Goal: Transaction & Acquisition: Download file/media

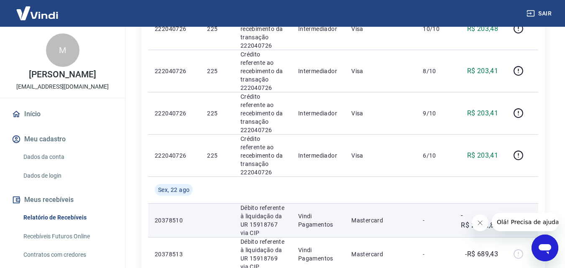
scroll to position [335, 0]
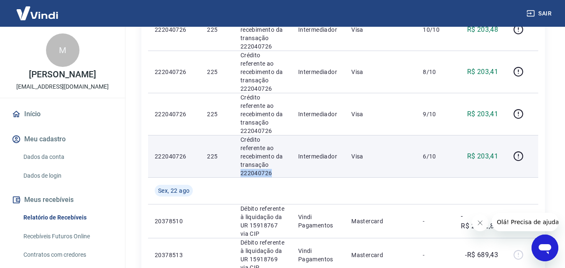
drag, startPoint x: 271, startPoint y: 173, endPoint x: 236, endPoint y: 174, distance: 35.1
click at [236, 174] on td "Crédito referente ao recebimento da transação 222040726" at bounding box center [263, 156] width 58 height 42
copy p "222040726"
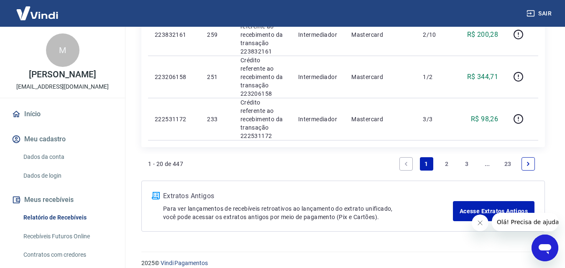
scroll to position [920, 0]
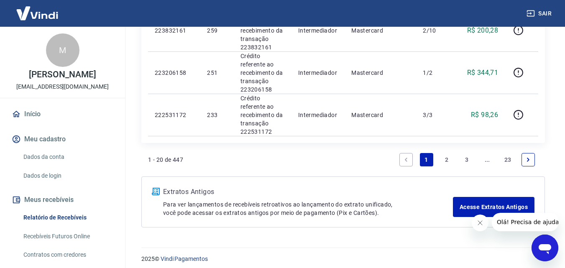
click at [405, 163] on link "Previous page" at bounding box center [405, 159] width 13 height 13
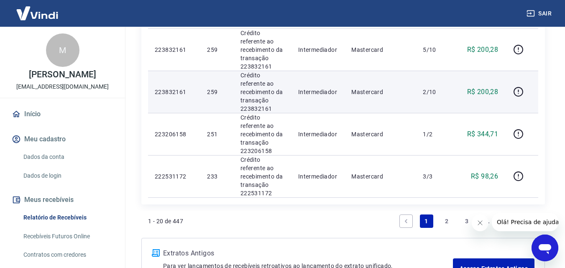
scroll to position [878, 0]
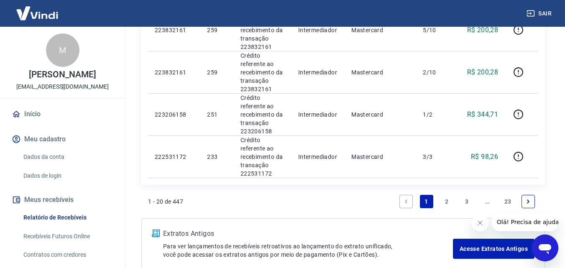
click at [445, 199] on link "2" at bounding box center [446, 201] width 13 height 13
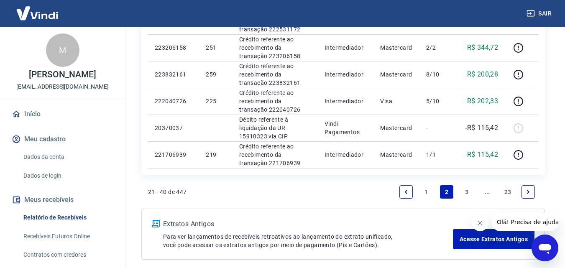
scroll to position [585, 0]
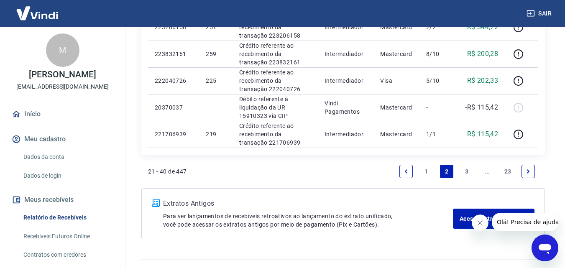
click at [466, 169] on link "3" at bounding box center [466, 171] width 13 height 13
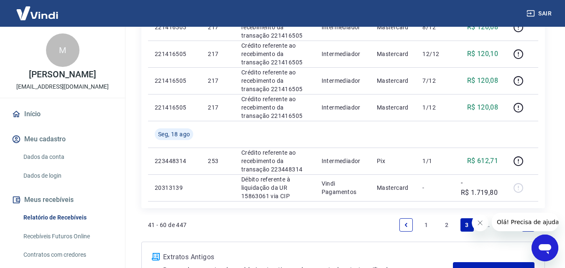
scroll to position [627, 0]
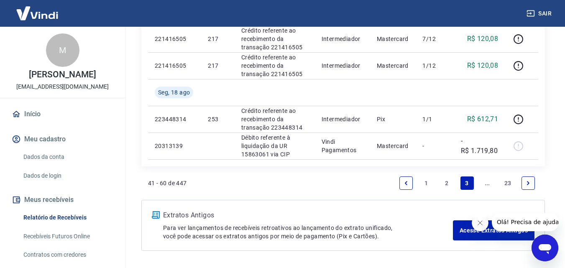
click at [447, 182] on link "2" at bounding box center [446, 182] width 13 height 13
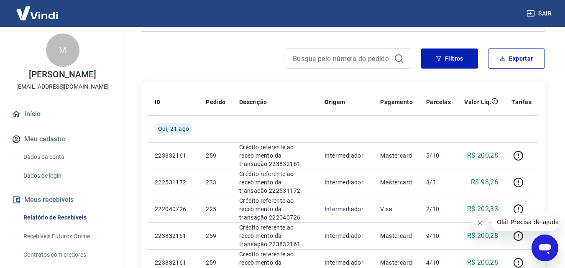
scroll to position [42, 0]
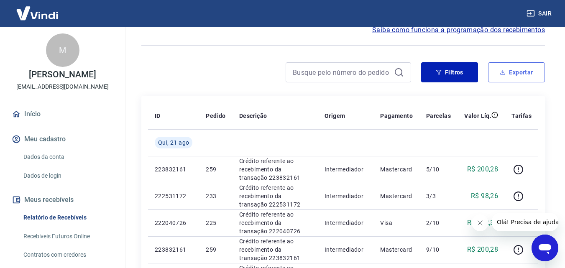
click at [523, 76] on button "Exportar" at bounding box center [516, 72] width 57 height 20
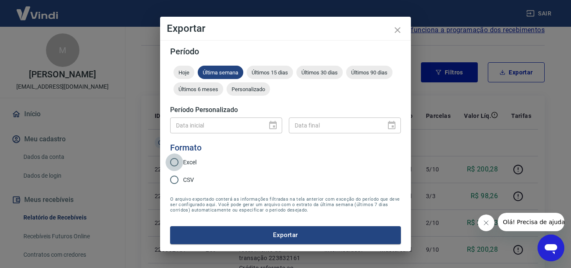
click at [174, 163] on input "Excel" at bounding box center [175, 162] width 18 height 18
radio input "true"
click at [274, 125] on div at bounding box center [271, 125] width 12 height 0
click at [248, 91] on span "Personalizado" at bounding box center [248, 89] width 43 height 6
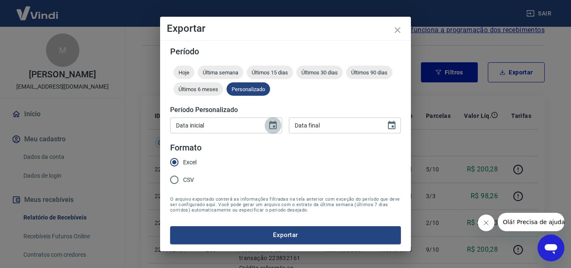
click at [271, 128] on icon "Choose date" at bounding box center [273, 125] width 10 height 10
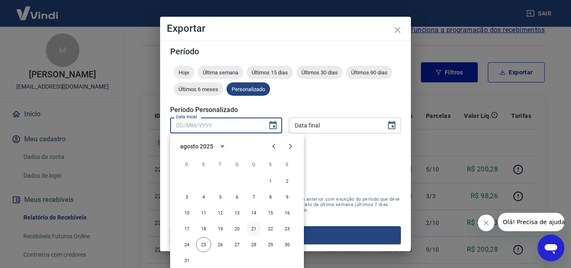
click at [255, 229] on button "21" at bounding box center [253, 228] width 15 height 15
type input "[DATE]"
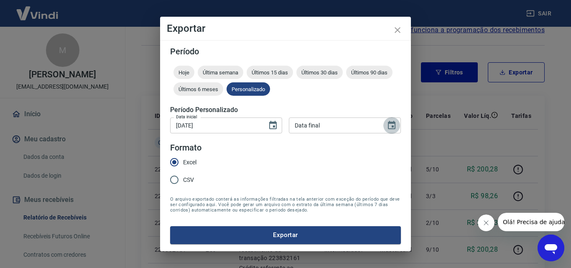
click at [395, 127] on icon "Choose date" at bounding box center [392, 125] width 8 height 8
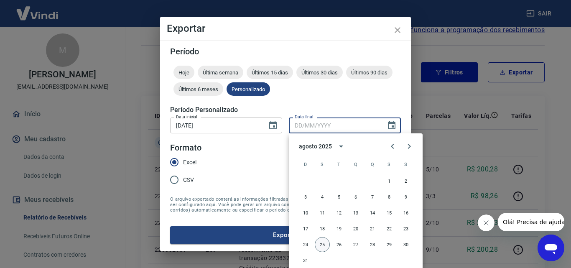
click at [325, 242] on button "25" at bounding box center [322, 244] width 15 height 15
type input "[DATE]"
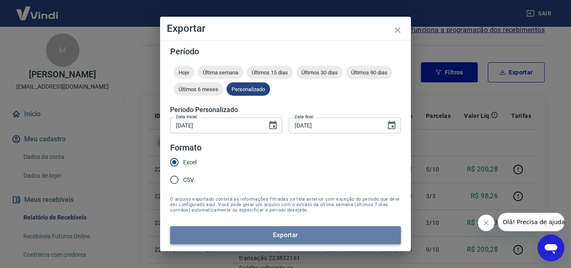
click at [288, 234] on button "Exportar" at bounding box center [285, 235] width 231 height 18
